Goal: Task Accomplishment & Management: Use online tool/utility

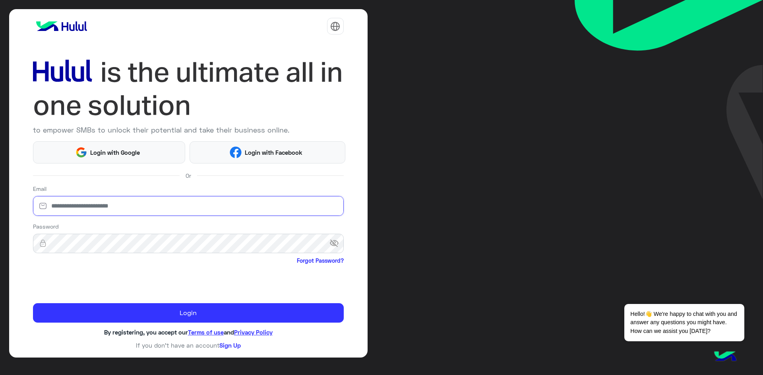
click at [95, 207] on input "email" at bounding box center [188, 206] width 311 height 20
type input "*"
type input "**********"
click at [338, 240] on span "visibility_off" at bounding box center [336, 244] width 14 height 14
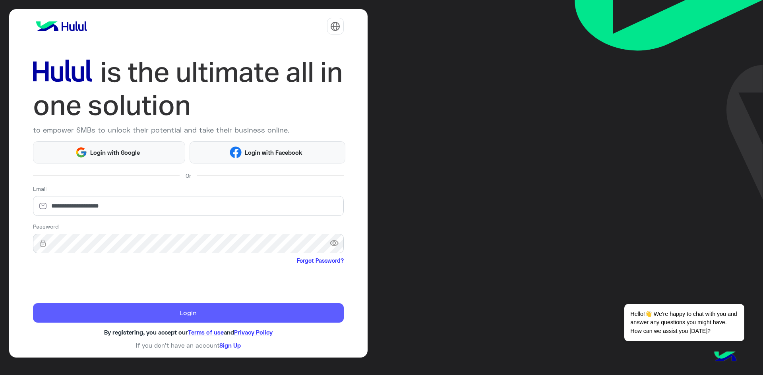
click at [68, 314] on button "Login" at bounding box center [188, 313] width 311 height 20
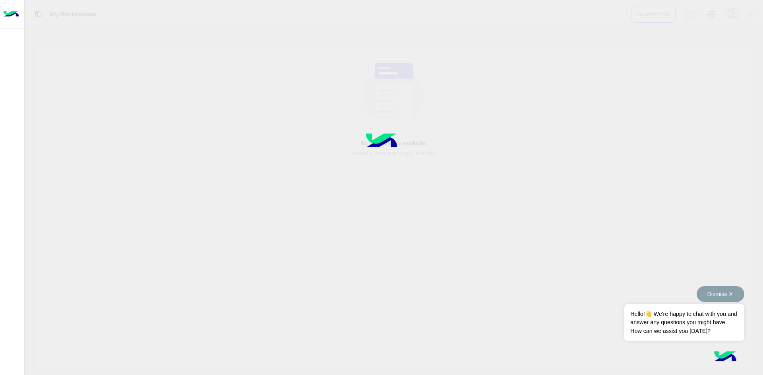
click at [690, 327] on span "Hello!👋 We're happy to chat with you and answer any questions you might have. H…" at bounding box center [684, 322] width 120 height 37
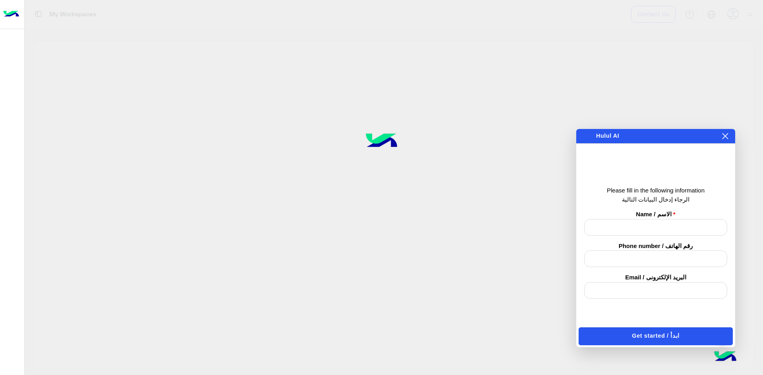
click at [726, 139] on icon at bounding box center [725, 136] width 6 height 6
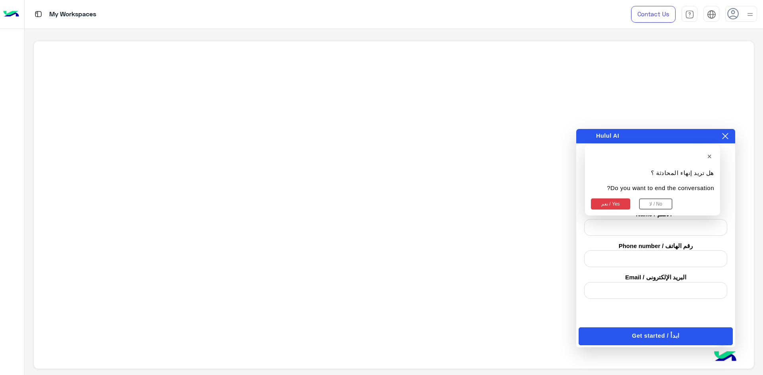
click at [605, 203] on button "نعم / Yes" at bounding box center [610, 204] width 39 height 11
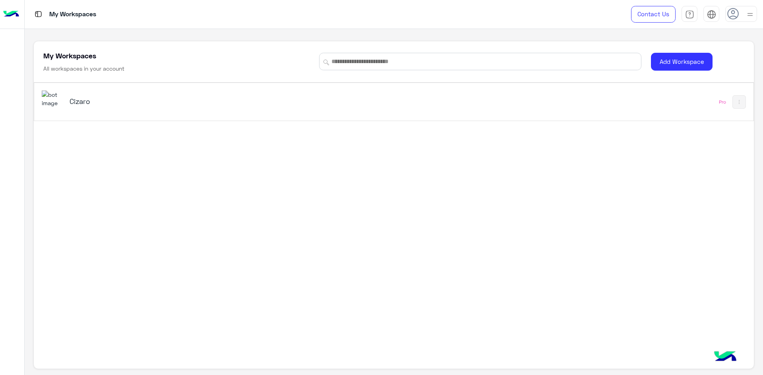
click at [176, 103] on h5 "Cizaro" at bounding box center [196, 102] width 253 height 10
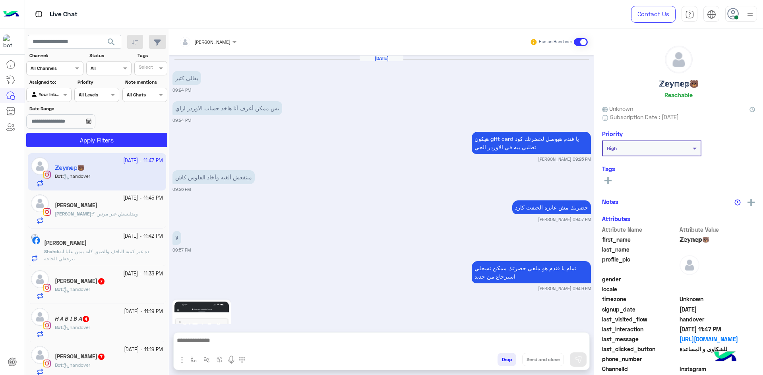
scroll to position [713, 0]
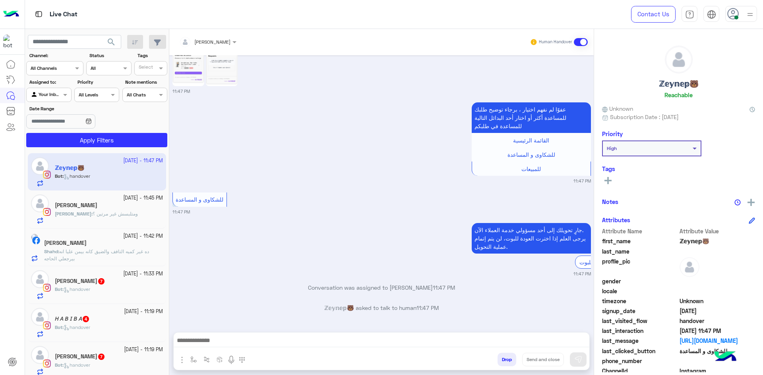
click at [728, 10] on icon at bounding box center [733, 14] width 12 height 12
